Goal: Task Accomplishment & Management: Complete application form

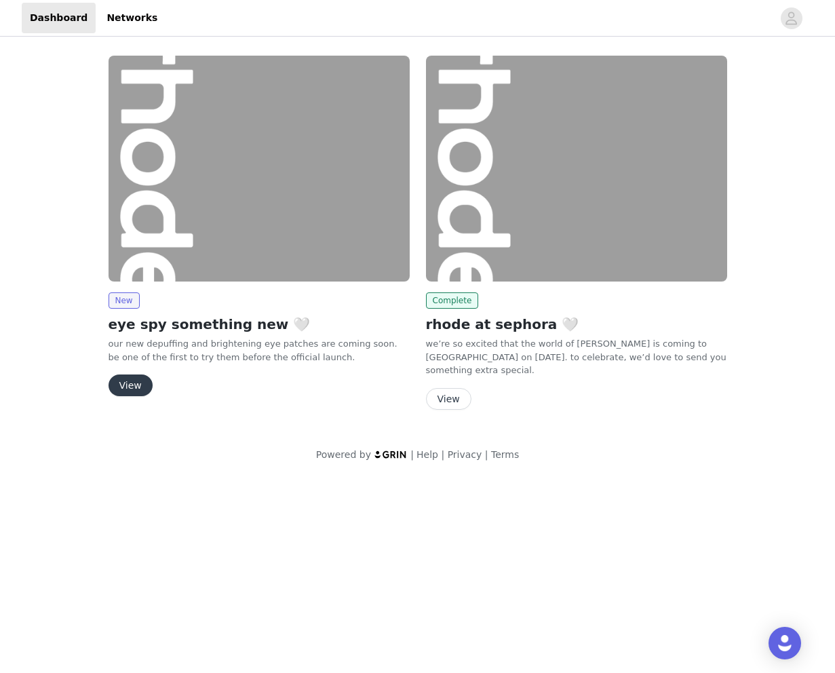
click at [440, 394] on button "View" at bounding box center [448, 399] width 45 height 22
click at [128, 382] on button "View" at bounding box center [131, 386] width 44 height 22
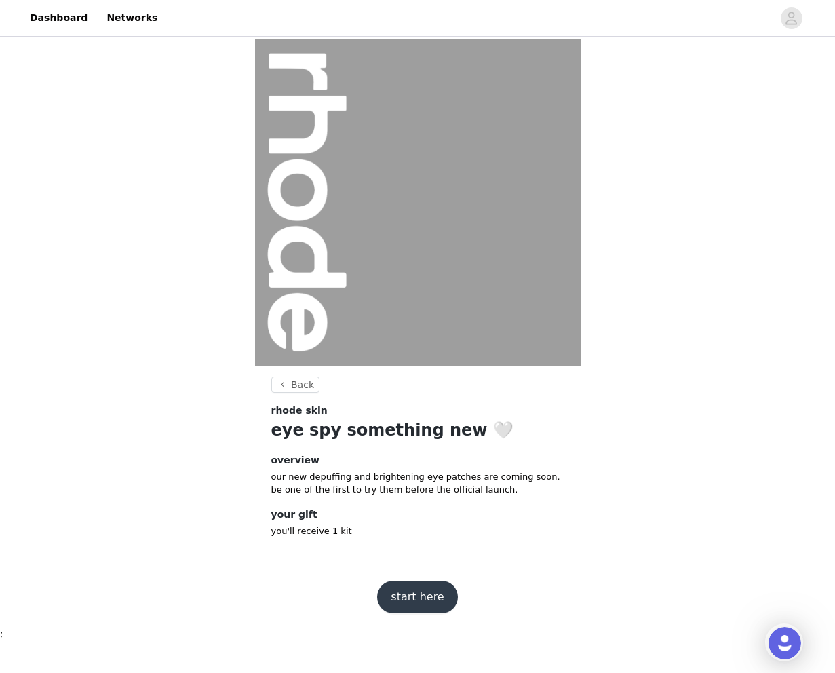
click at [422, 595] on button "start here" at bounding box center [417, 597] width 80 height 33
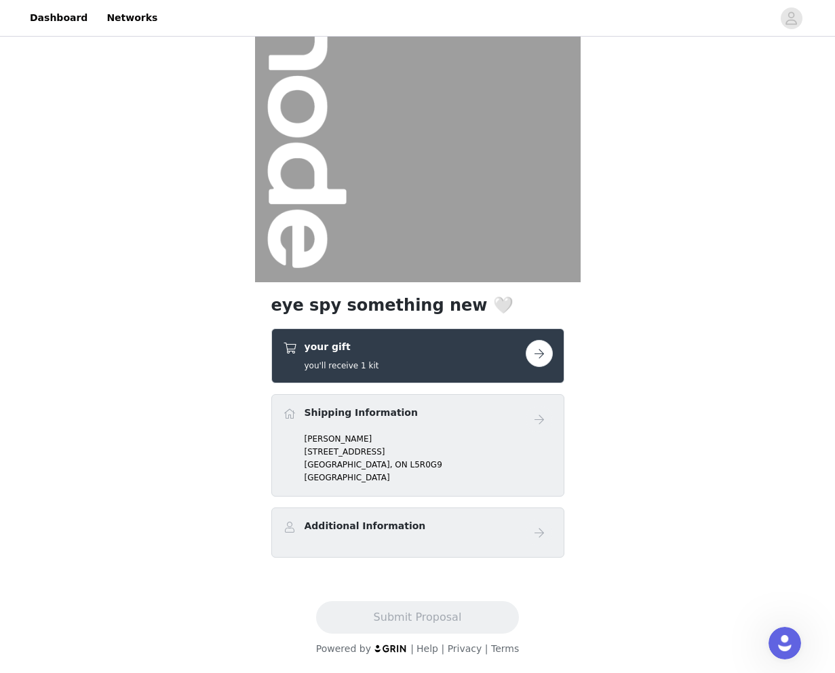
scroll to position [83, 0]
click at [435, 351] on div "your gift you'll receive 1 kit" at bounding box center [404, 357] width 243 height 32
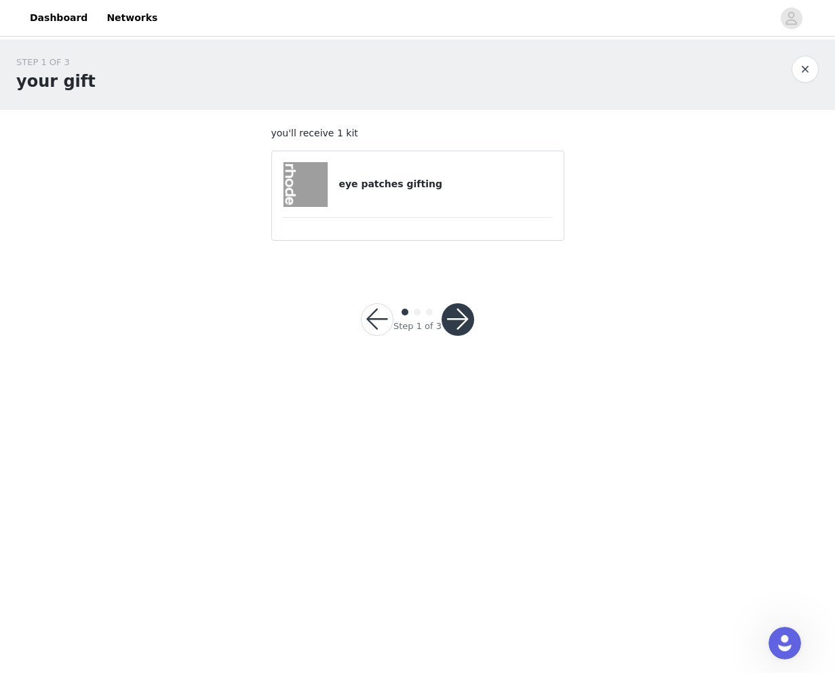
click at [453, 321] on button "button" at bounding box center [458, 319] width 33 height 33
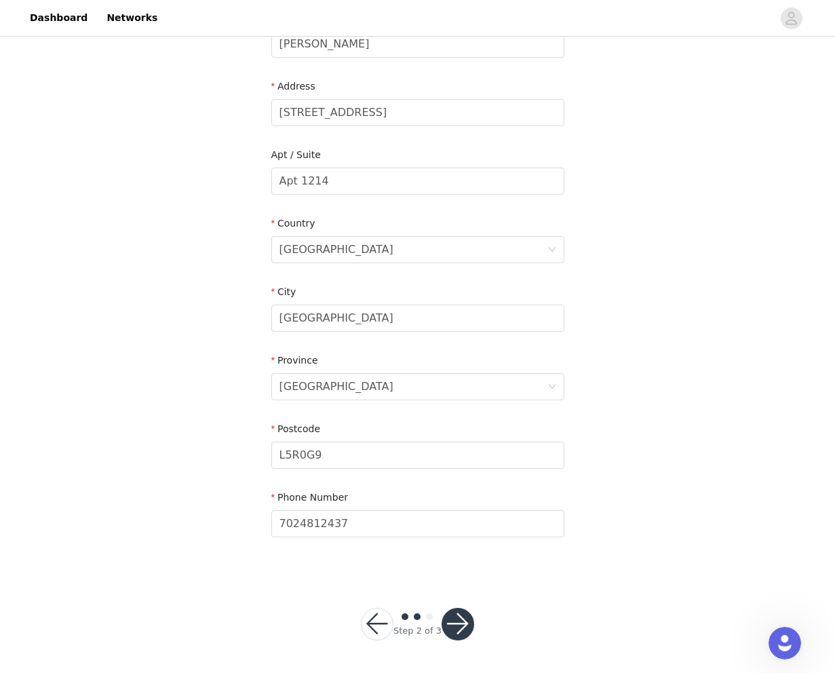
scroll to position [252, 0]
click at [457, 633] on button "button" at bounding box center [458, 625] width 33 height 33
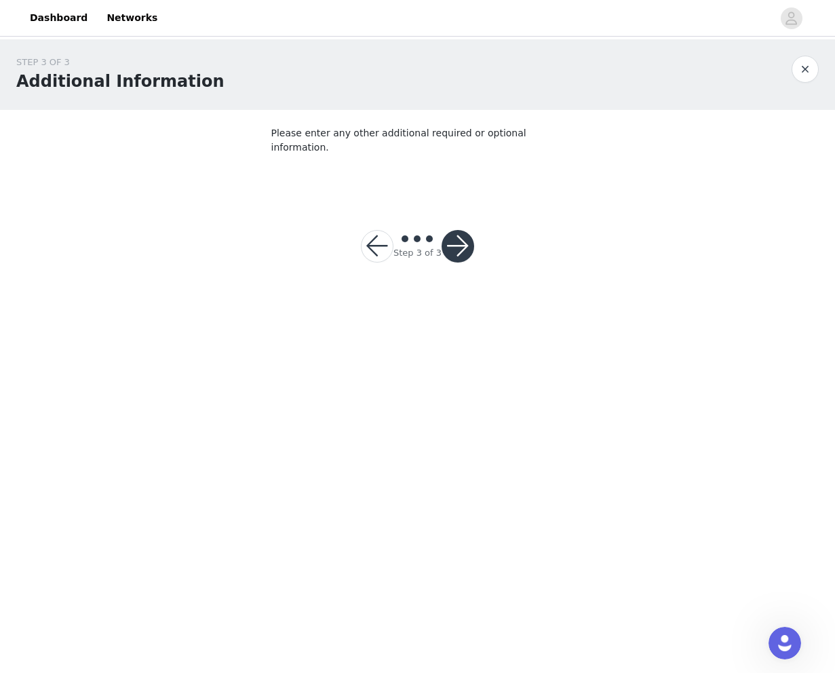
click at [451, 230] on button "button" at bounding box center [458, 246] width 33 height 33
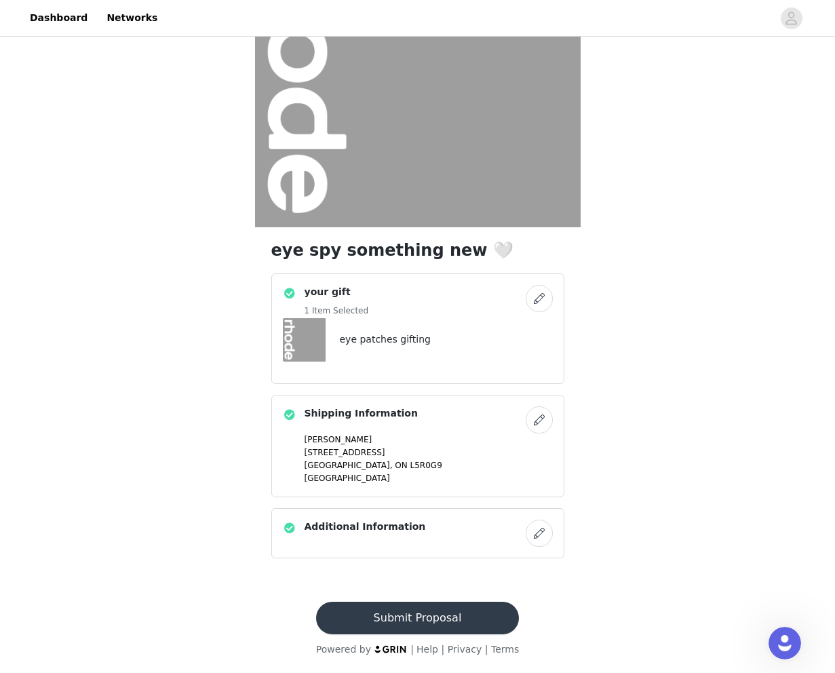
scroll to position [138, 0]
click at [432, 620] on button "Submit Proposal" at bounding box center [417, 618] width 203 height 33
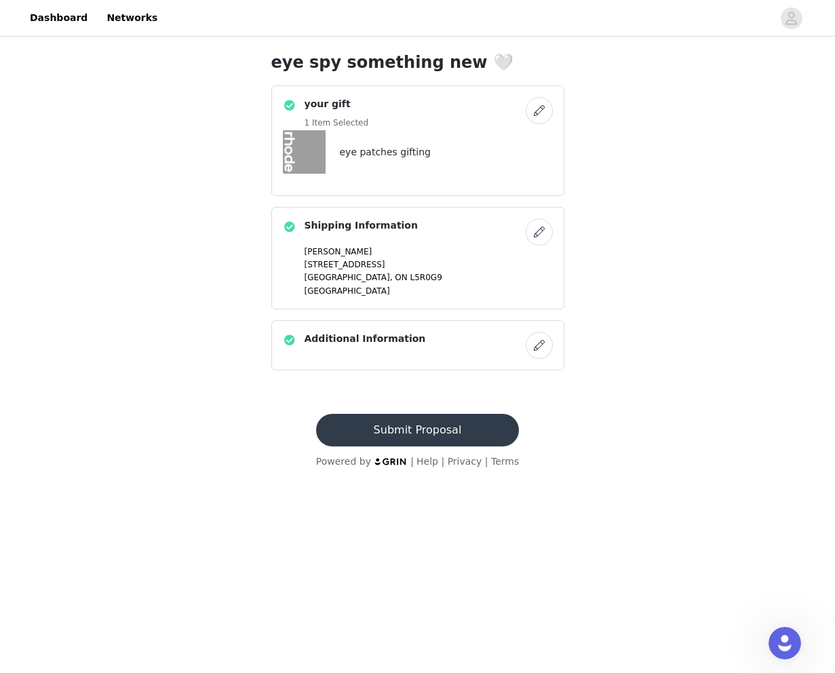
scroll to position [0, 0]
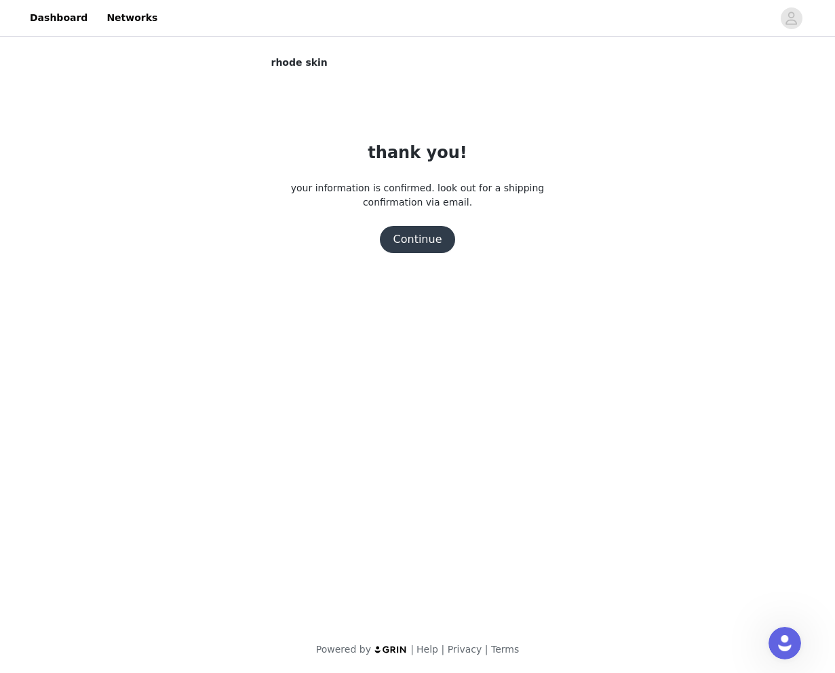
click at [415, 231] on button "Continue" at bounding box center [418, 239] width 76 height 27
